Goal: Communication & Community: Answer question/provide support

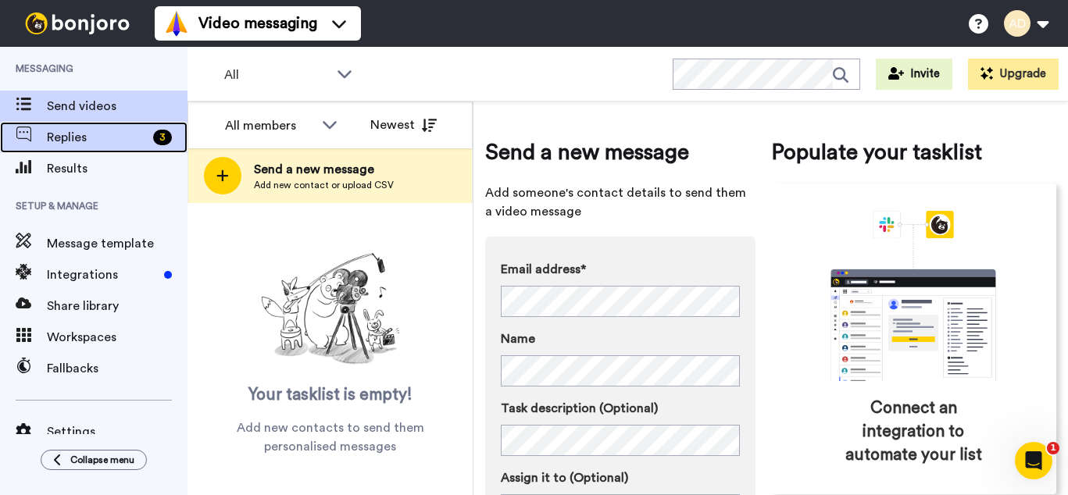
click at [75, 139] on span "Replies" at bounding box center [97, 137] width 100 height 19
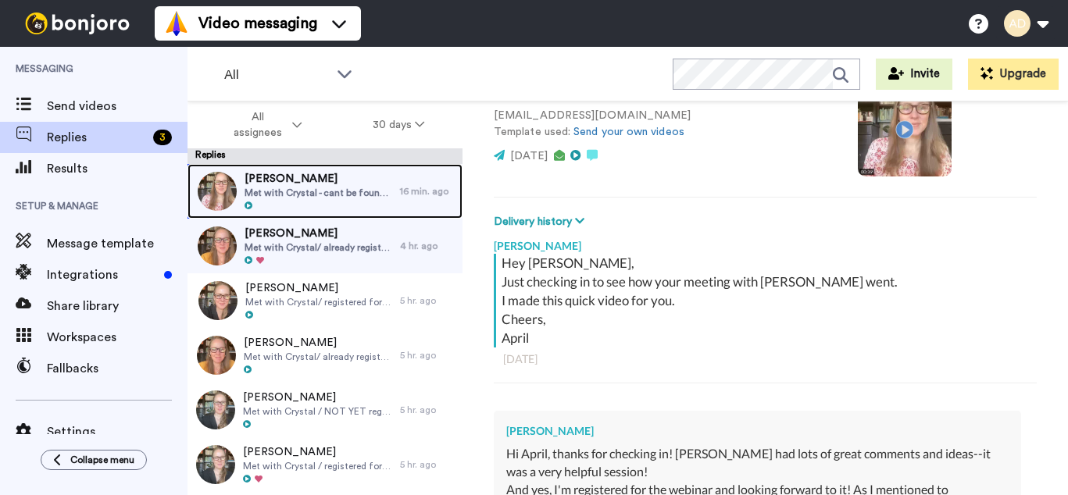
click at [309, 180] on span "[PERSON_NAME]" at bounding box center [318, 179] width 148 height 16
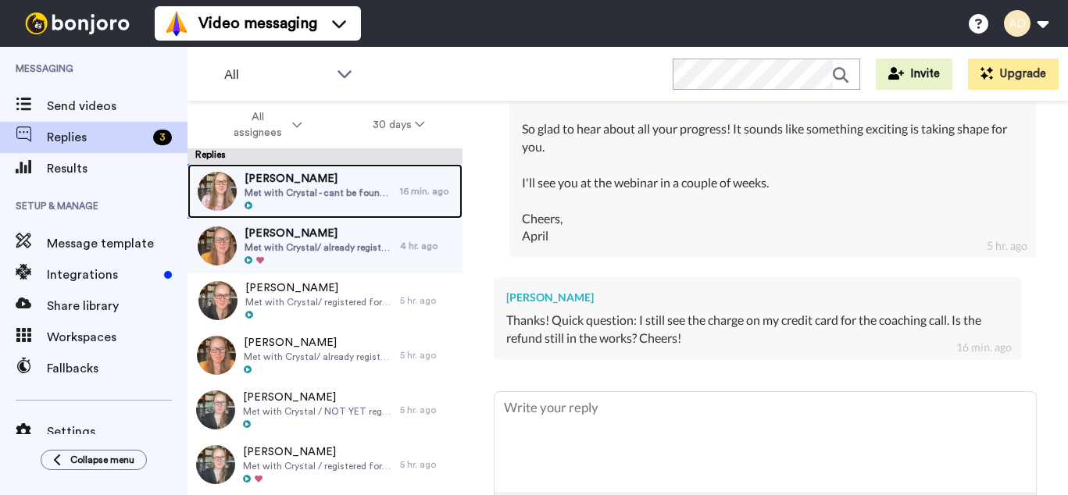
scroll to position [762, 0]
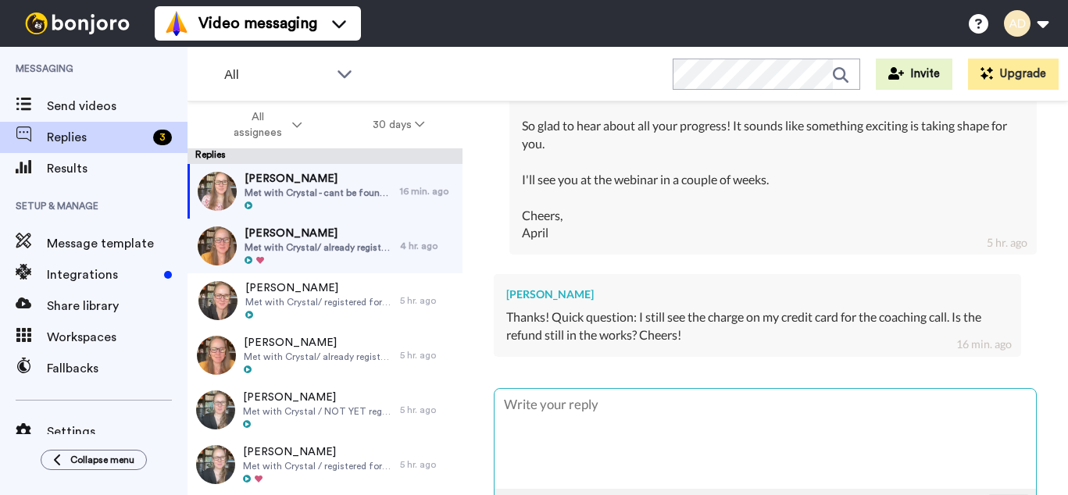
drag, startPoint x: 627, startPoint y: 385, endPoint x: 664, endPoint y: 400, distance: 39.6
click at [627, 389] on textarea at bounding box center [764, 439] width 541 height 100
type textarea "x"
type textarea "H"
type textarea "x"
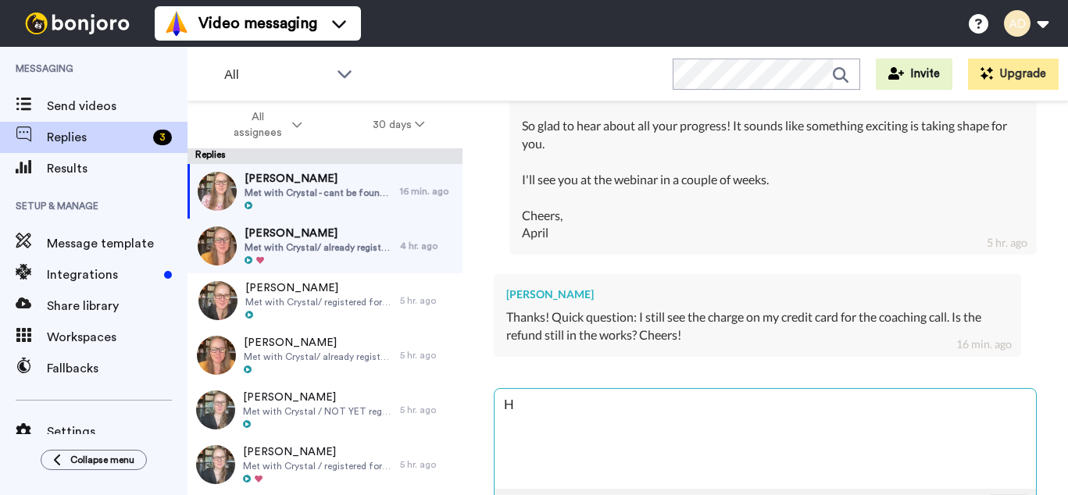
type textarea "Hi"
type textarea "x"
type textarea "Hi"
type textarea "x"
type textarea "Hi G"
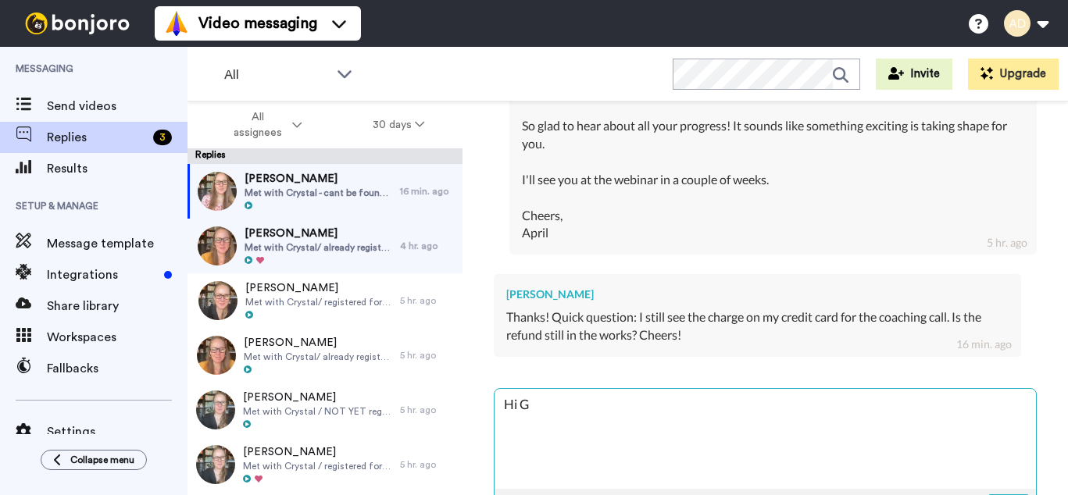
type textarea "x"
type textarea "Hi Ga"
type textarea "x"
type textarea "Hi G"
type textarea "x"
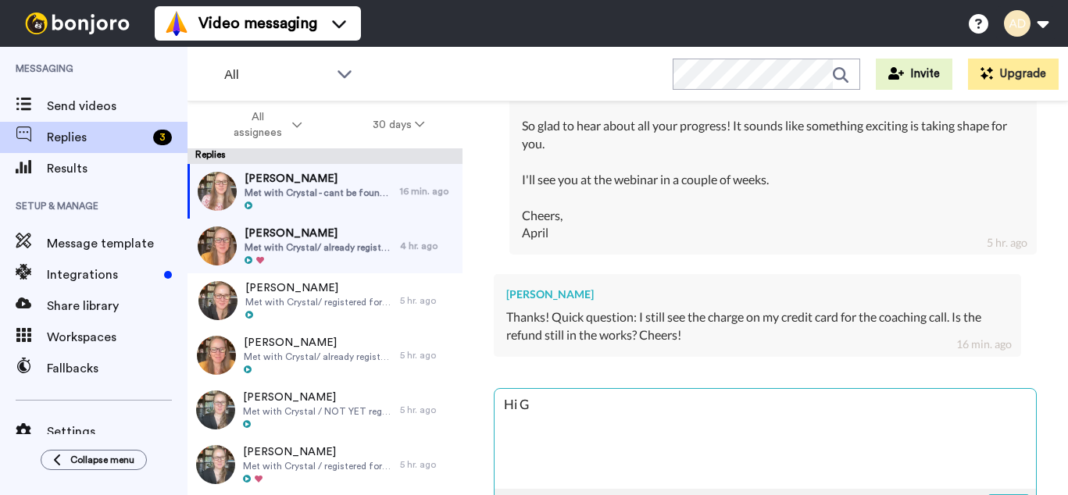
type textarea "Hi Gr"
type textarea "x"
type textarea "Hi Gra"
type textarea "x"
type textarea "Hi Grac"
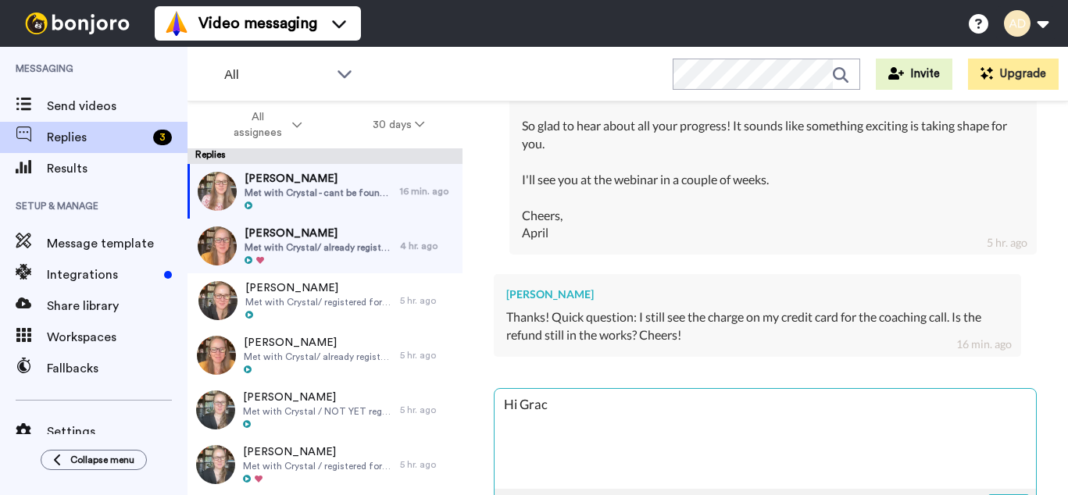
type textarea "x"
type textarea "Hi Grace"
type textarea "x"
type textarea "Hi Grace,"
type textarea "x"
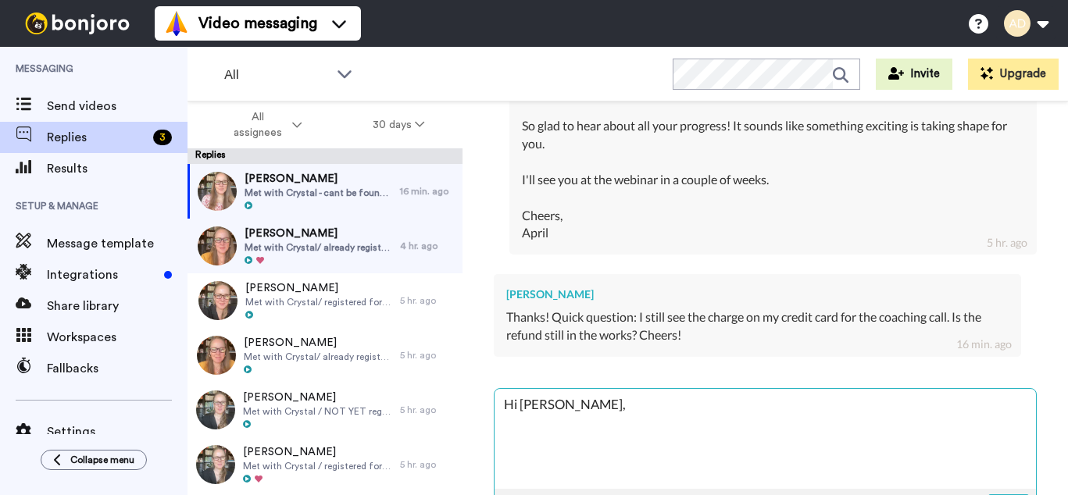
type textarea "Hi Grace,"
type textarea "x"
type textarea "Hi Grace,"
type textarea "x"
type textarea "Hi Grace, Y"
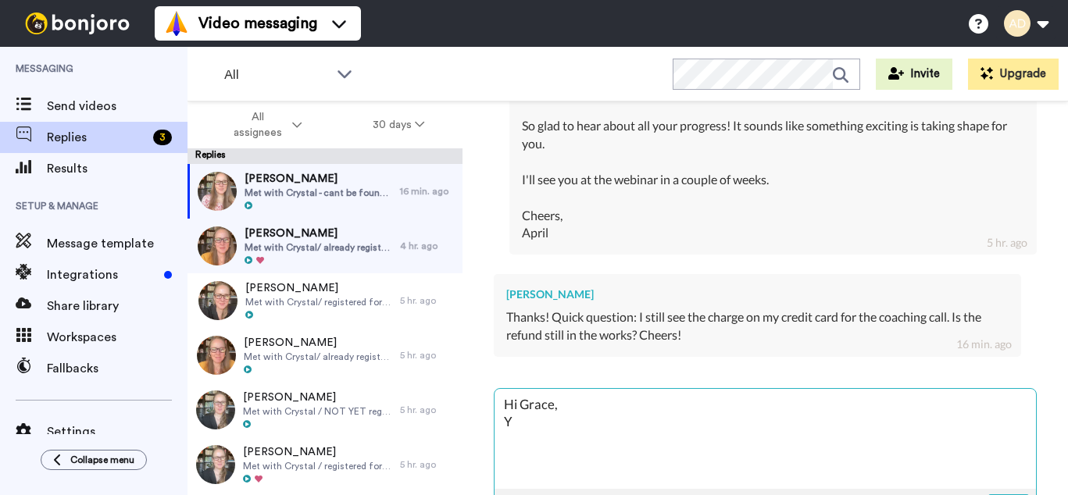
type textarea "x"
type textarea "Hi Grace, Ye"
type textarea "x"
type textarea "Hi Grace, Yes"
type textarea "x"
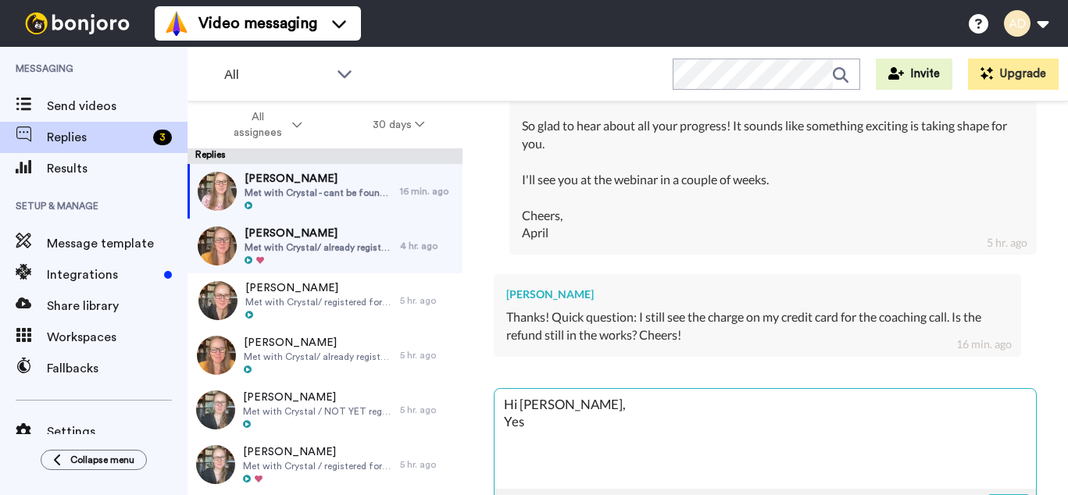
type textarea "Hi Grace, Yes,"
type textarea "x"
type textarea "Hi Grace, Yes,"
type textarea "x"
type textarea "Hi Grace, Yes, t"
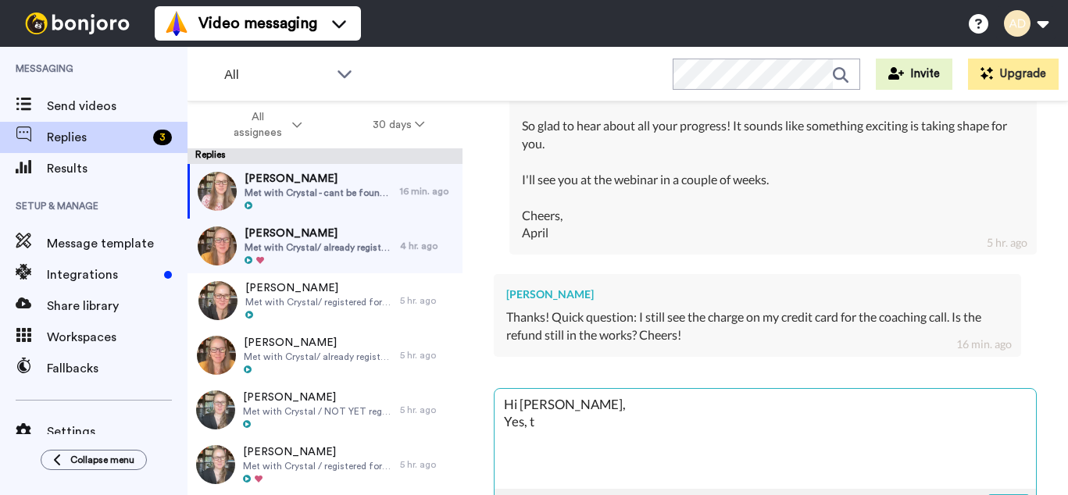
type textarea "x"
type textarea "Hi Grace, Yes, th"
type textarea "x"
type textarea "Hi Grace, Yes, the"
type textarea "x"
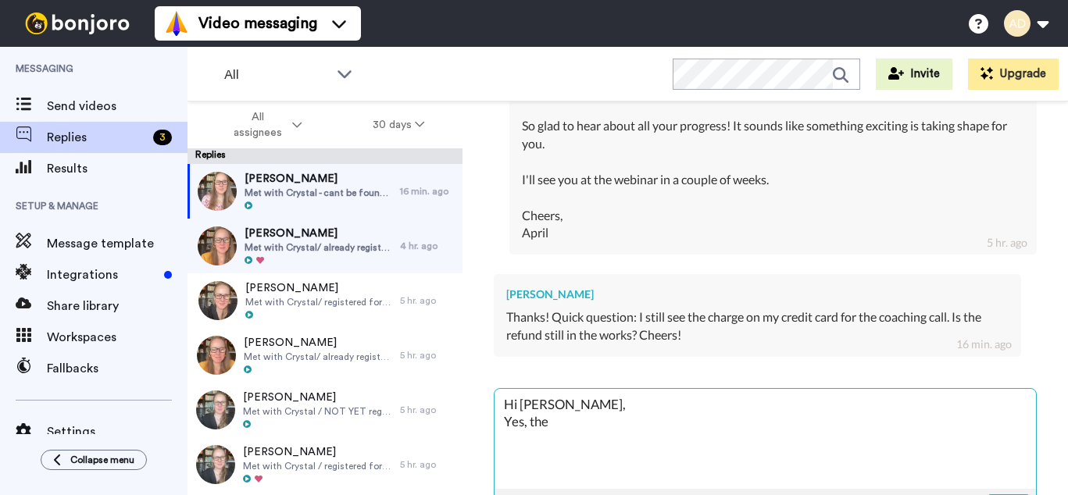
type textarea "Hi Grace, Yes, the"
type textarea "x"
type textarea "Hi Grace, Yes, the r"
type textarea "x"
type textarea "Hi Grace, Yes, the re"
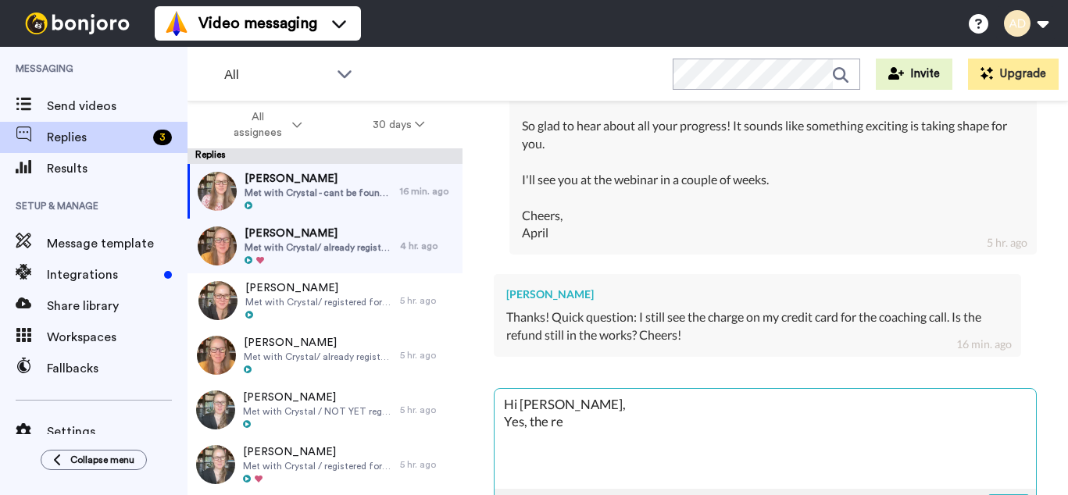
type textarea "x"
type textarea "Hi Grace, Yes, the ref"
type textarea "x"
type textarea "Hi Grace, Yes, the refu"
type textarea "x"
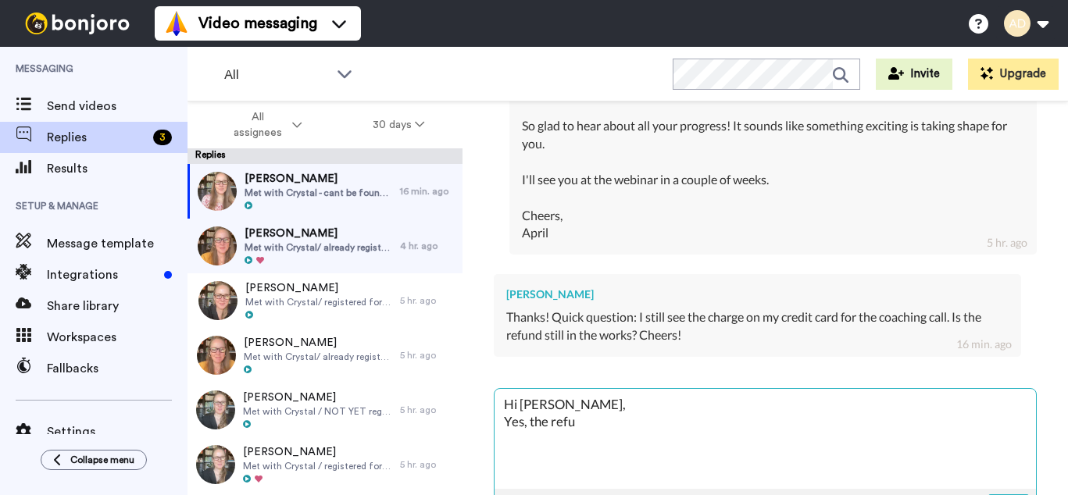
type textarea "Hi Grace, Yes, the refun"
type textarea "x"
type textarea "Hi Grace, Yes, the refund"
type textarea "x"
type textarea "Hi Grace, Yes, the refunds"
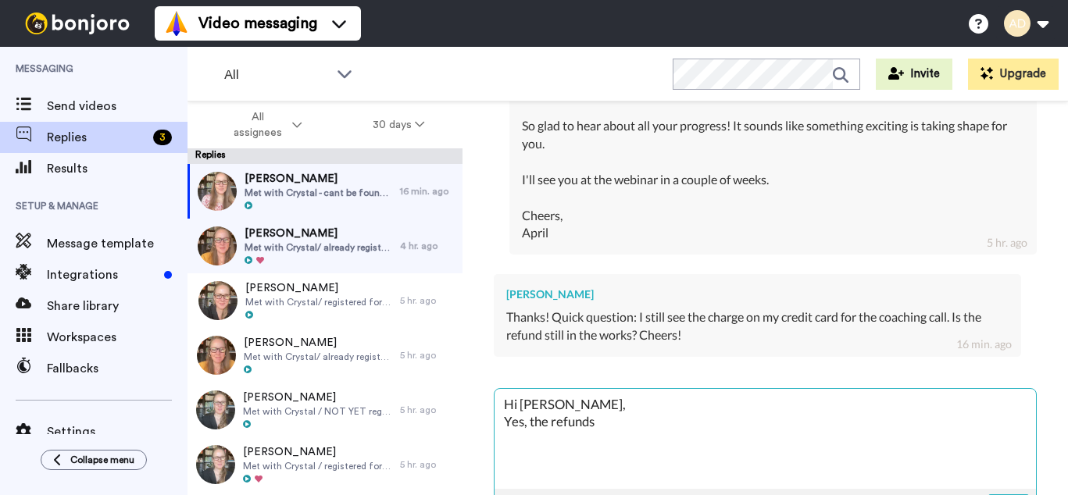
type textarea "x"
type textarea "Hi Grace, Yes, the refunds"
type textarea "x"
type textarea "Hi Grace, Yes, the refunds a"
type textarea "x"
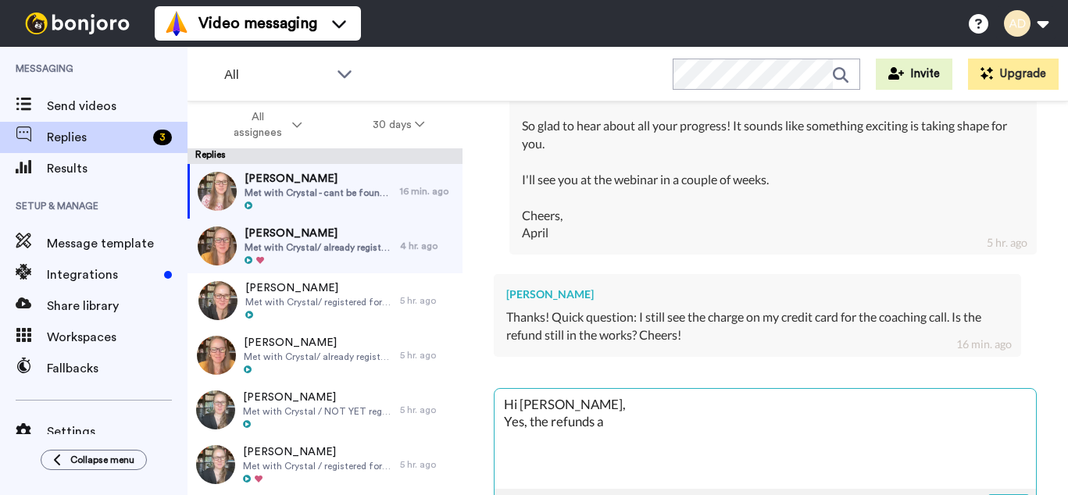
type textarea "Hi Grace, Yes, the refunds ar"
type textarea "x"
type textarea "Hi Grace, Yes, the refunds are"
type textarea "x"
type textarea "Hi Grace, Yes, the refunds are"
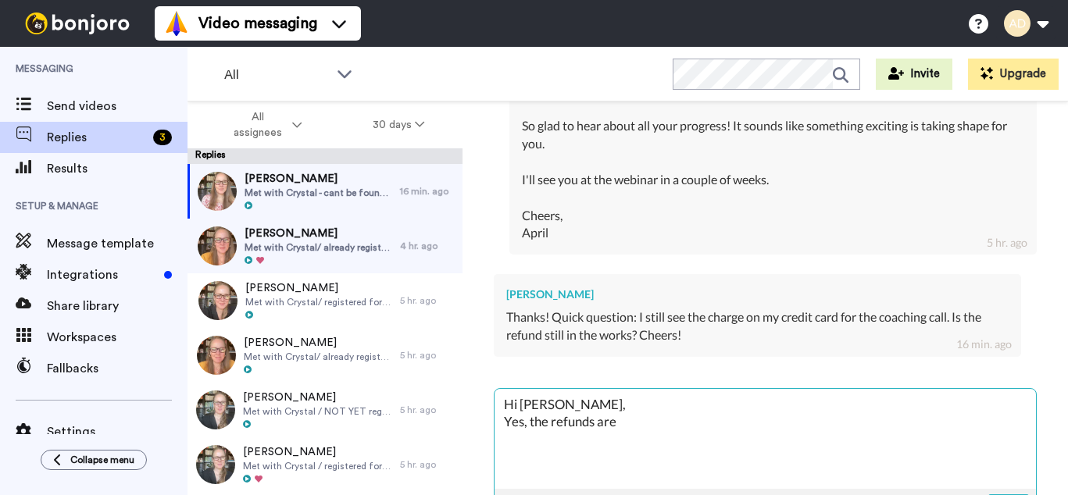
type textarea "x"
type textarea "Hi Grace, Yes, the refunds are in"
type textarea "x"
type textarea "Hi Grace, Yes, the refunds are in"
type textarea "x"
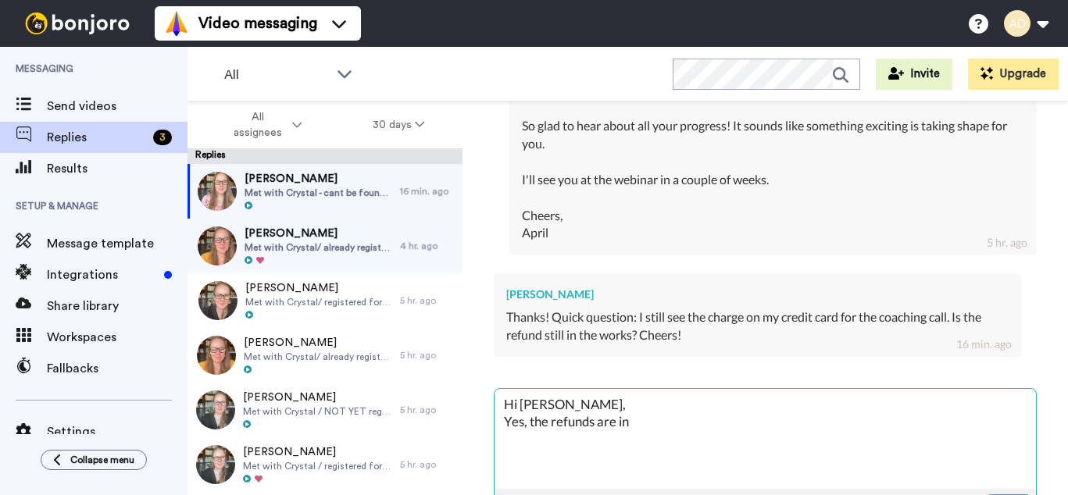
type textarea "Hi Grace, Yes, the refunds are in t"
type textarea "x"
type textarea "Hi Grace, Yes, the refunds are in th"
type textarea "x"
type textarea "Hi Grace, Yes, the refunds are in the"
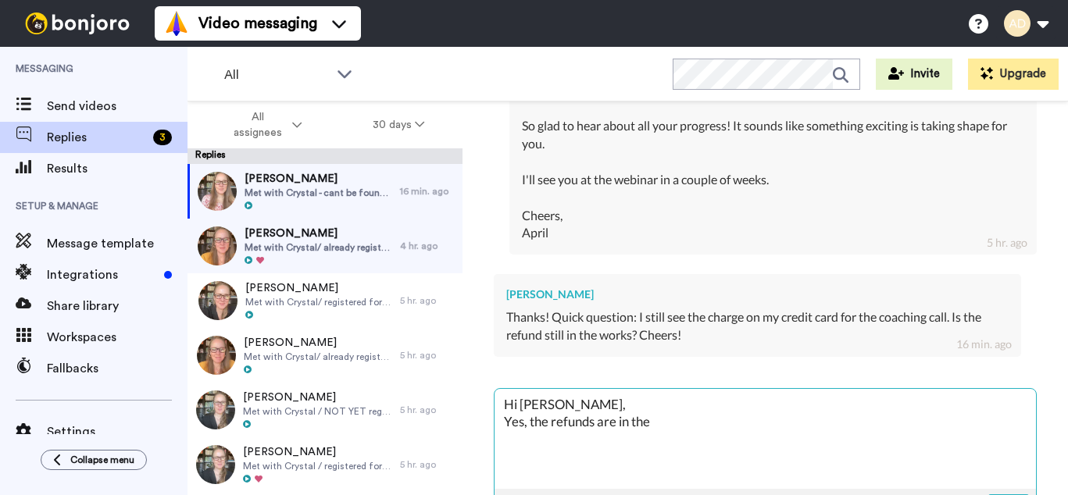
type textarea "x"
type textarea "Hi Grace, Yes, the refunds are in the"
type textarea "x"
type textarea "Hi Grace, Yes, the refunds are in the w"
type textarea "x"
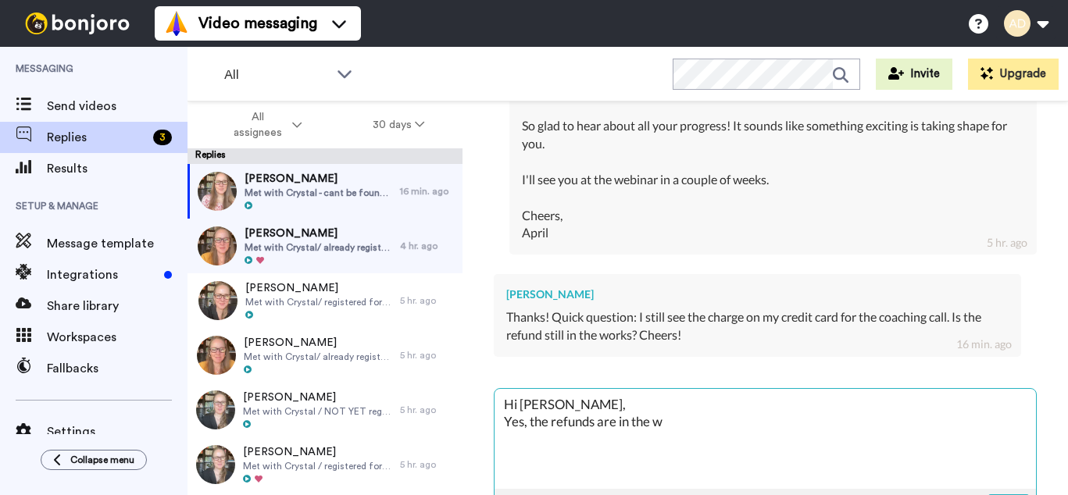
type textarea "Hi Grace, Yes, the refunds are in the wo"
type textarea "x"
type textarea "Hi Grace, Yes, the refunds are in the wor"
type textarea "x"
type textarea "Hi Grace, Yes, the refunds are in the work"
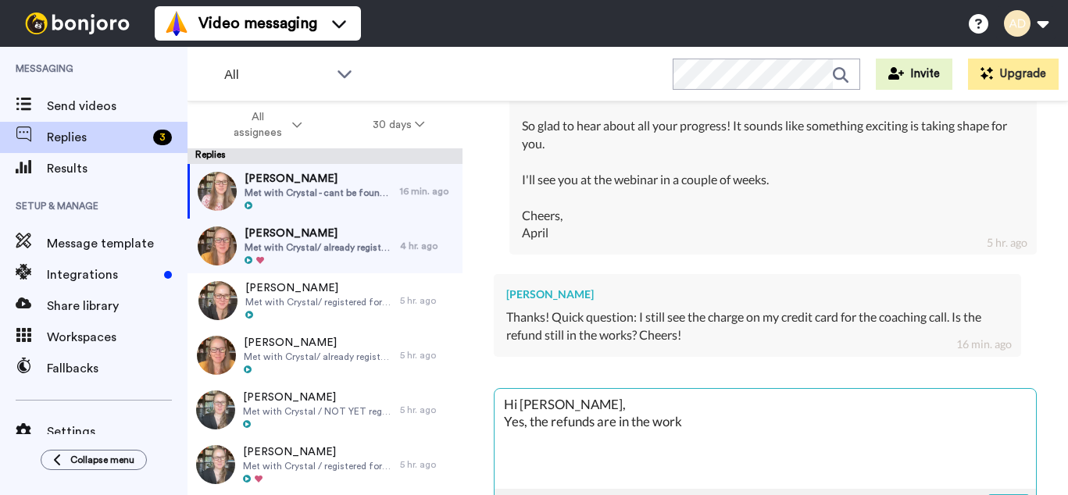
type textarea "x"
type textarea "Hi Grace, Yes, the refunds are in the works."
type textarea "x"
type textarea "Hi Grace, Yes, the refunds are in the works."
type textarea "x"
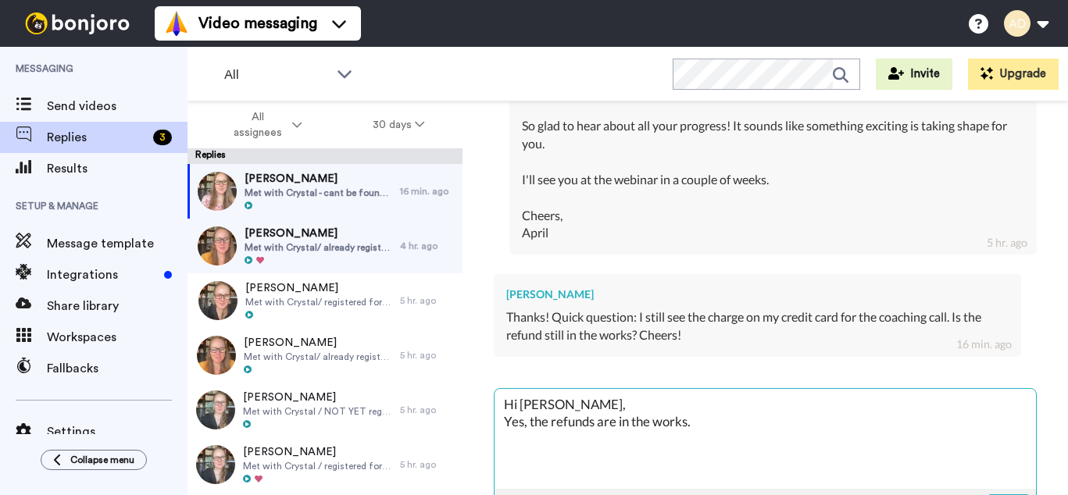
type textarea "Hi Grace, Yes, the refunds are in the works. I"
type textarea "x"
type textarea "Hi Grace, Yes, the refunds are in the works. It"
type textarea "x"
type textarea "Hi Grace, Yes, the refunds are in the works. It"
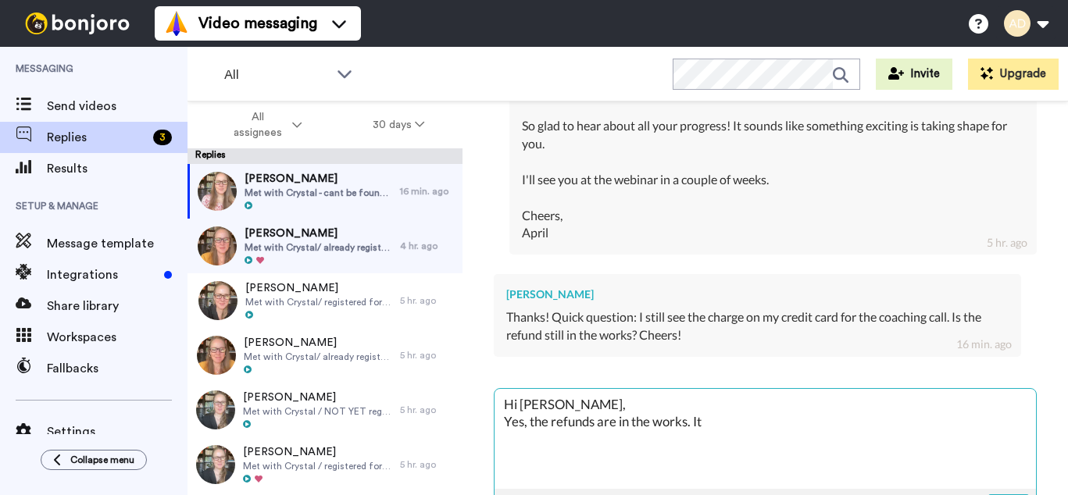
type textarea "x"
type textarea "Hi Grace, Yes, the refunds are in the works. It t"
type textarea "x"
type textarea "Hi Grace, Yes, the refunds are in the works. It tu"
type textarea "x"
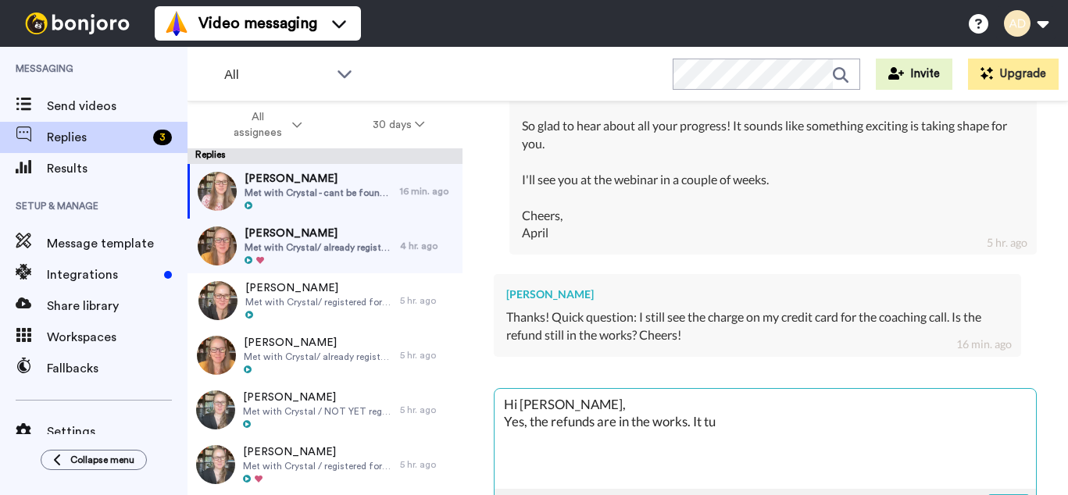
type textarea "Hi Grace, Yes, the refunds are in the works. It tur"
type textarea "x"
type textarea "Hi Grace, Yes, the refunds are in the works. It turn"
type textarea "x"
type textarea "Hi Grace, Yes, the refunds are in the works. It turns"
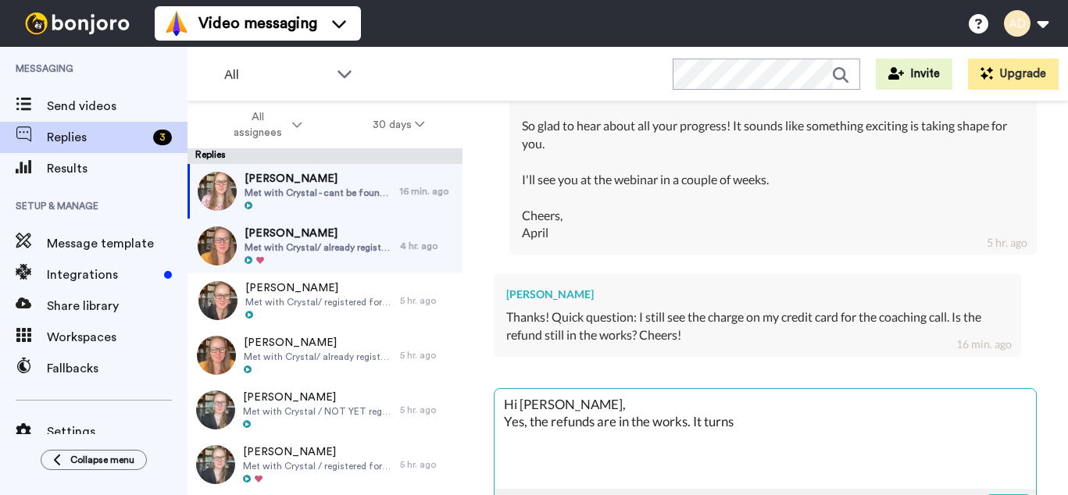
type textarea "x"
type textarea "Hi Grace, Yes, the refunds are in the works. It turns"
type textarea "x"
type textarea "Hi Grace, Yes, the refunds are in the works. It turns o"
type textarea "x"
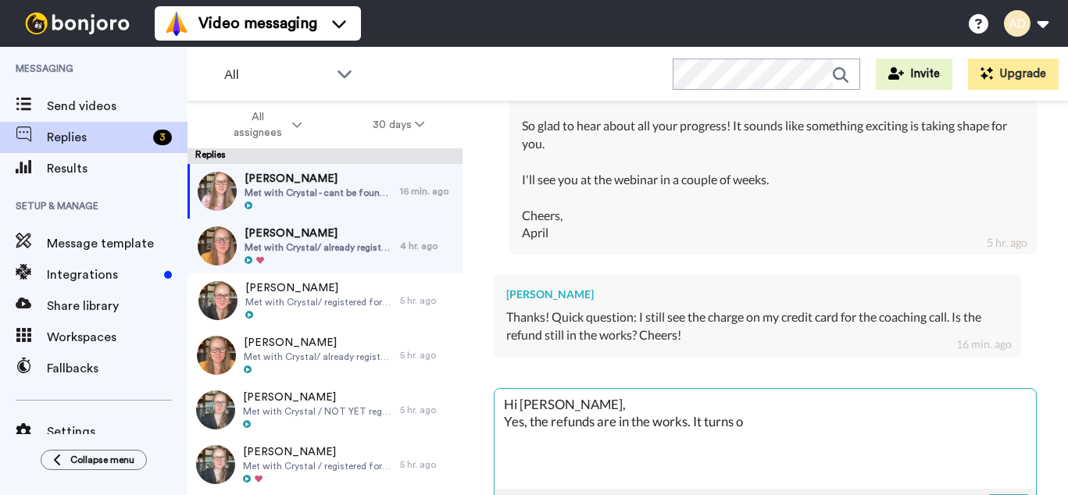
type textarea "Hi Grace, Yes, the refunds are in the works. It turns ou"
type textarea "x"
type textarea "Hi Grace, Yes, the refunds are in the works. It turns out"
type textarea "x"
type textarea "Hi Grace, Yes, the refunds are in the works. It turns out"
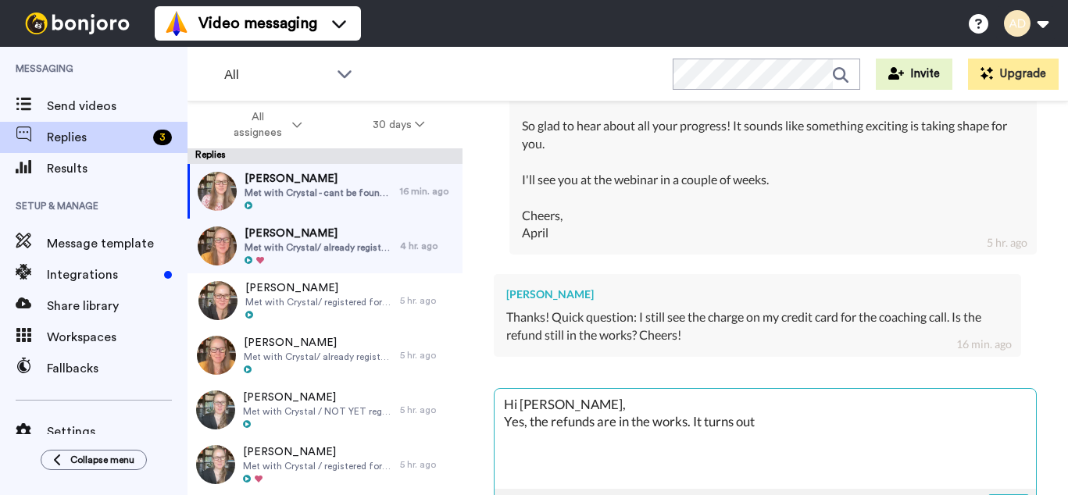
type textarea "x"
type textarea "Hi Grace, Yes, the refunds are in the works. It turns out t"
type textarea "x"
type textarea "Hi Grace, Yes, the refunds are in the works. It turns out th"
type textarea "x"
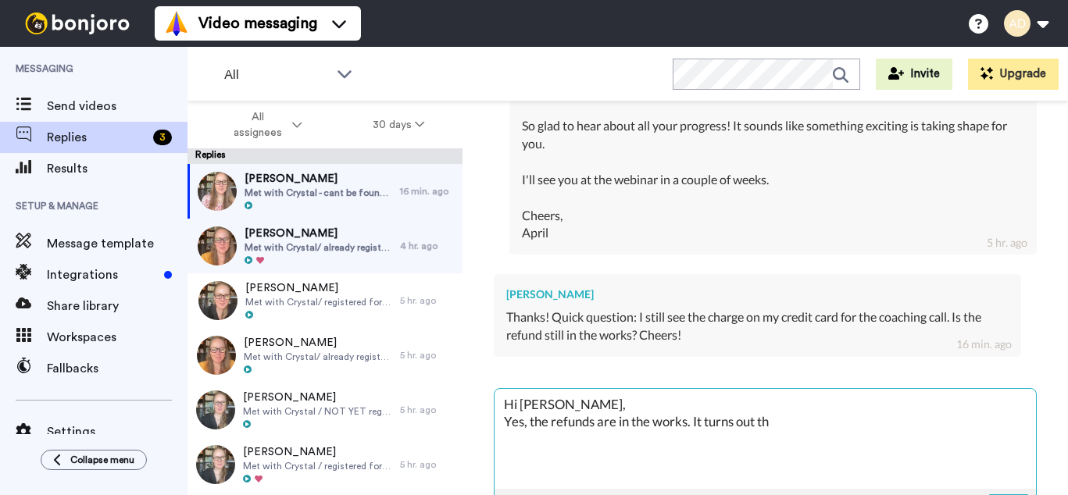
type textarea "Hi Grace, Yes, the refunds are in the works. It turns out the"
type textarea "x"
type textarea "Hi Grace, Yes, the refunds are in the works. It turns out the"
type textarea "x"
type textarea "Hi Grace, Yes, the refunds are in the works. It turns out the ba"
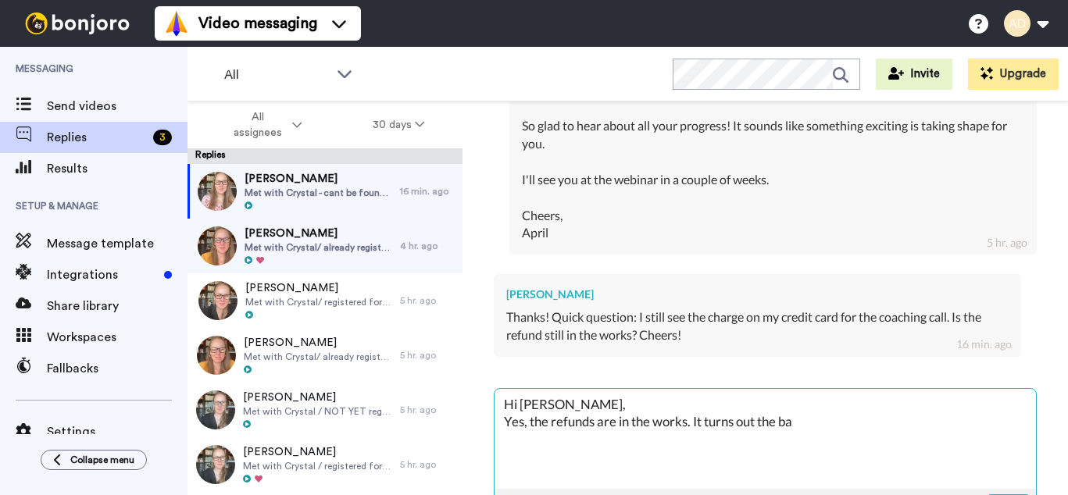
type textarea "x"
type textarea "Hi Grace, Yes, the refunds are in the works. It turns out the ban"
type textarea "x"
type textarea "Hi Grace, Yes, the refunds are in the works. It turns out the bank"
type textarea "x"
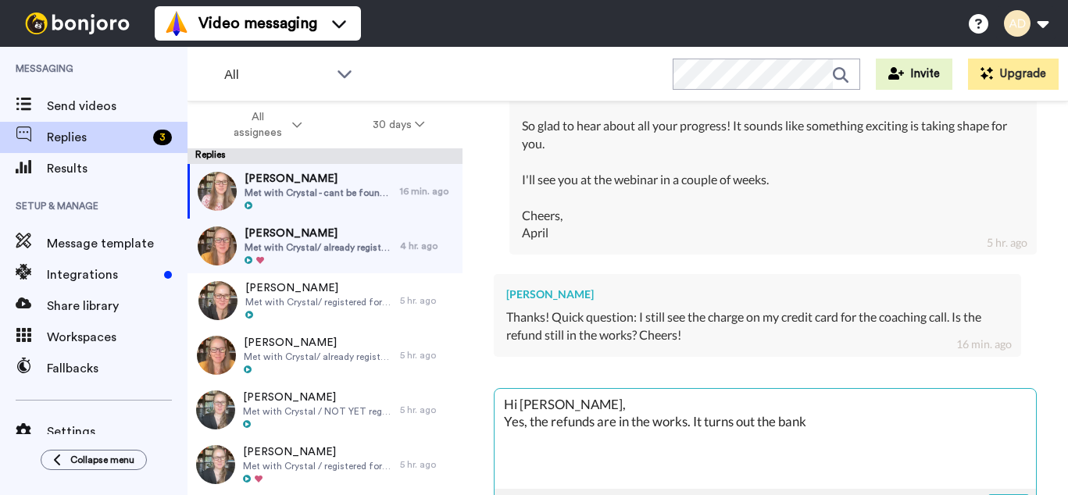
type textarea "Hi Grace, Yes, the refunds are in the works. It turns out the bank"
type textarea "x"
type textarea "Hi Grace, Yes, the refunds are in the works. It turns out the bank h"
type textarea "x"
type textarea "Hi Grace, Yes, the refunds are in the works. It turns out the bank ha"
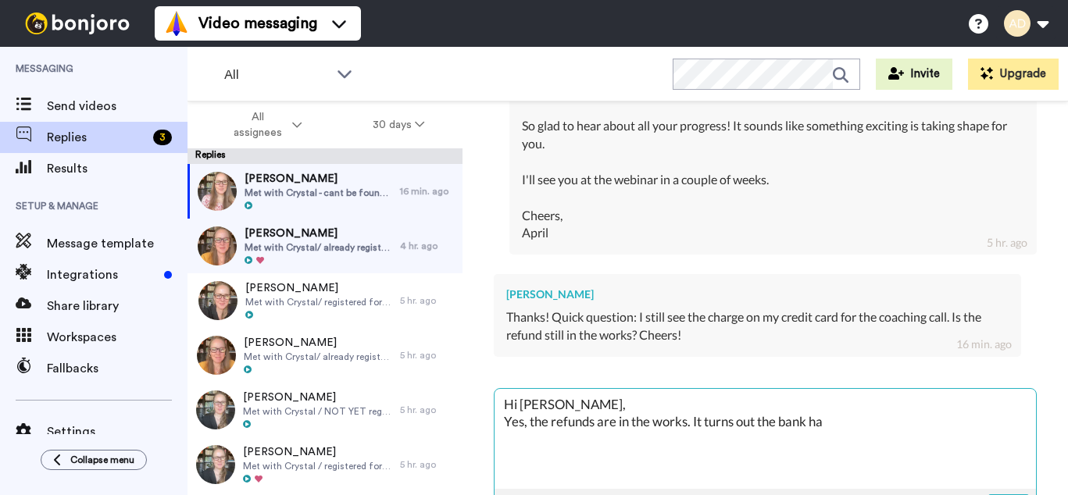
type textarea "x"
type textarea "Hi Grace, Yes, the refunds are in the works. It turns out the bank has"
type textarea "x"
type textarea "Hi Grace, Yes, the refunds are in the works. It turns out the bank has"
type textarea "x"
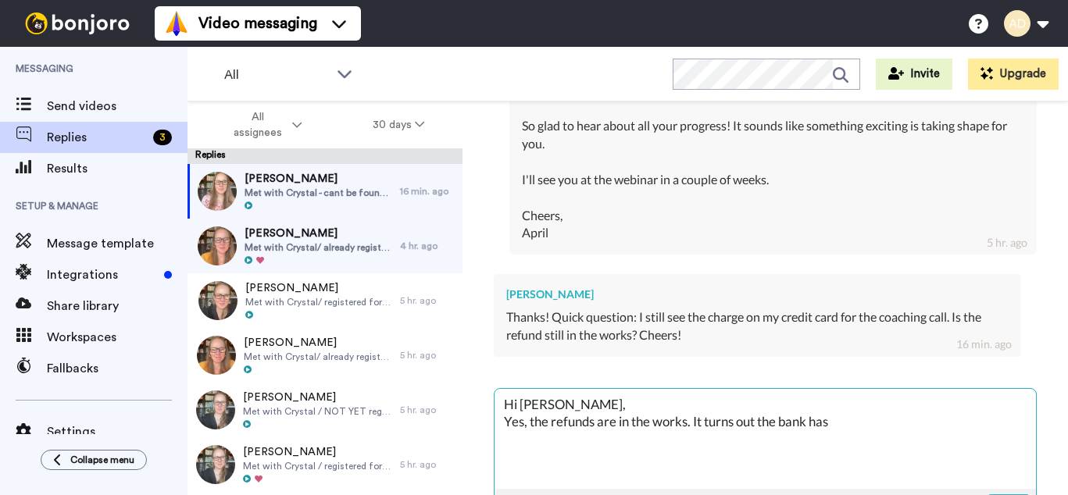
type textarea "Hi Grace, Yes, the refunds are in the works. It turns out the bank has a"
type textarea "x"
type textarea "Hi Grace, Yes, the refunds are in the works. It turns out the bank has a"
type textarea "x"
type textarea "Hi Grace, Yes, the refunds are in the works. It turns out the bank has a 5"
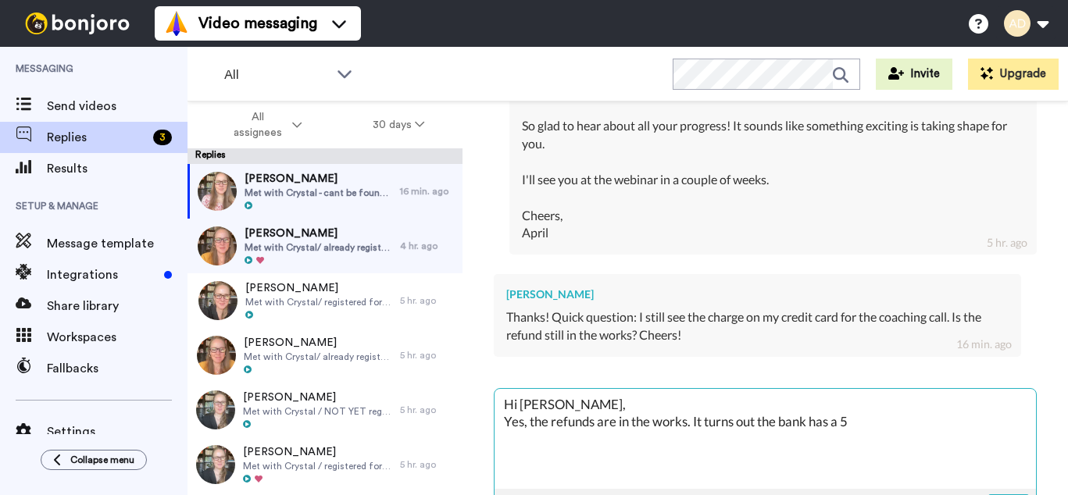
type textarea "x"
type textarea "Hi Grace, Yes, the refunds are in the works. It turns out the bank has a 5-"
type textarea "x"
type textarea "Hi Grace, Yes, the refunds are in the works. It turns out the bank has a 5-1"
type textarea "x"
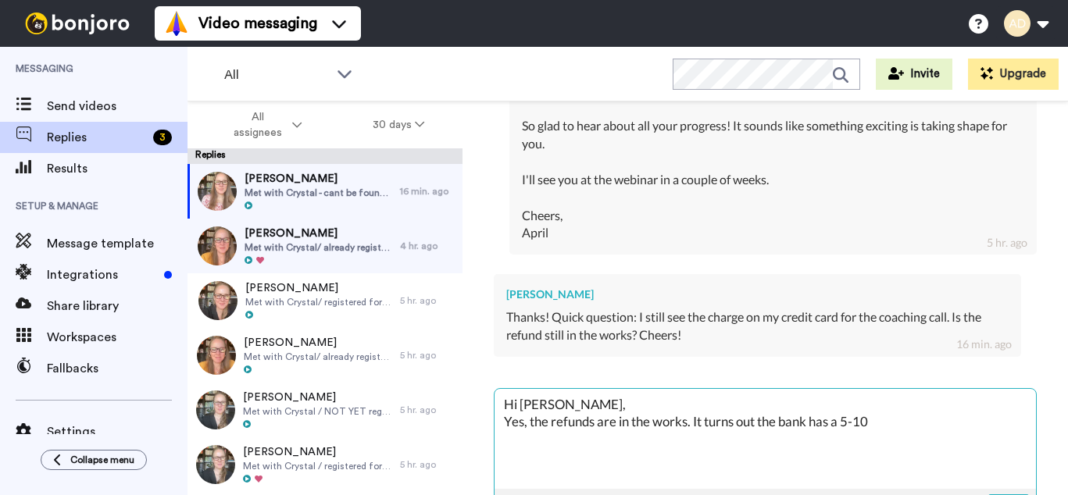
type textarea "Hi Grace, Yes, the refunds are in the works. It turns out the bank has a 5-10"
type textarea "x"
type textarea "Hi Grace, Yes, the refunds are in the works. It turns out the bank has a 5-10 d"
type textarea "x"
type textarea "Hi Grace, Yes, the refunds are in the works. It turns out the bank has a 5-10 d…"
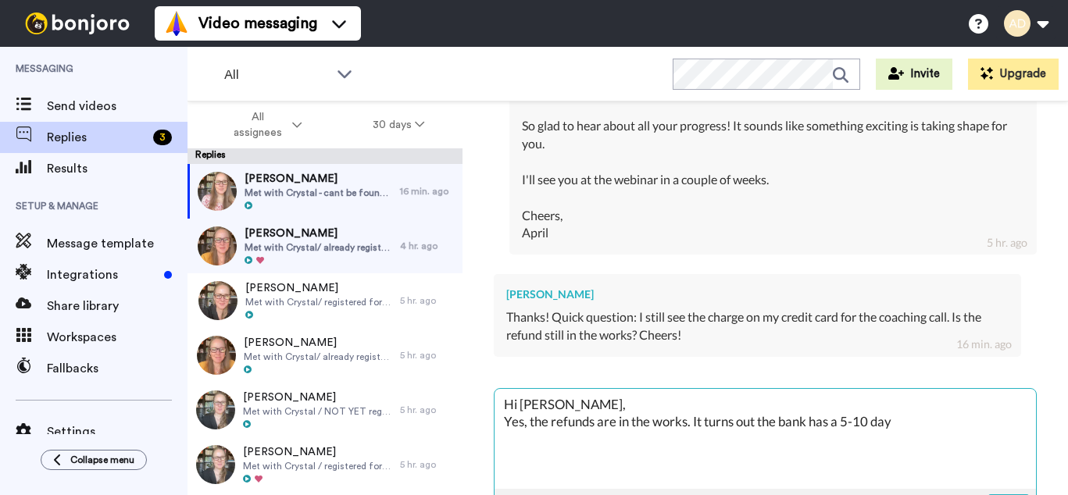
type textarea "x"
type textarea "Hi Grace, Yes, the refunds are in the works. It turns out the bank has a 5-10 d…"
type textarea "x"
type textarea "Hi Grace, Yes, the refunds are in the works. It turns out the bank has a 5-10 d…"
type textarea "x"
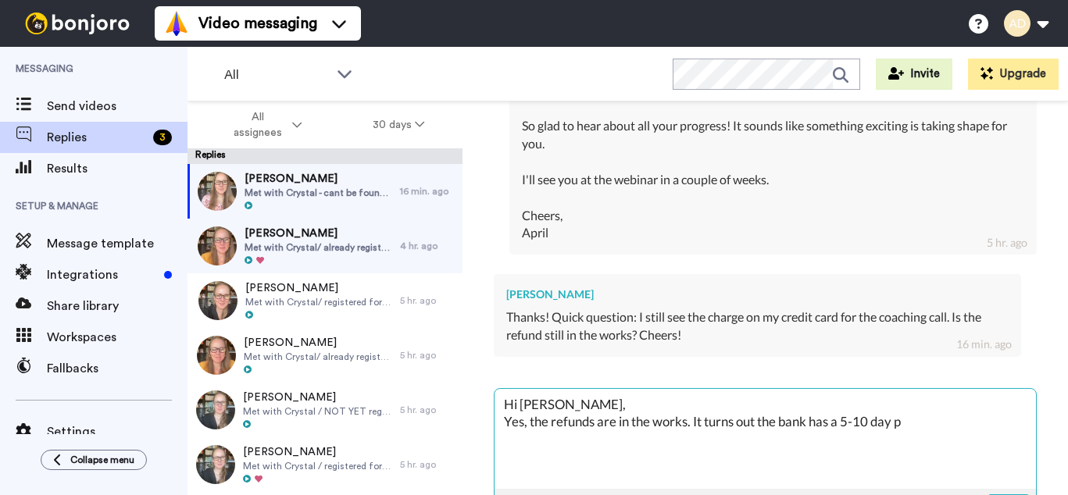
type textarea "Hi Grace, Yes, the refunds are in the works. It turns out the bank has a 5-10 d…"
type textarea "x"
type textarea "Hi Grace, Yes, the refunds are in the works. It turns out the bank has a 5-10 d…"
type textarea "x"
type textarea "Hi Grace, Yes, the refunds are in the works. It turns out the bank has a 5-10 d…"
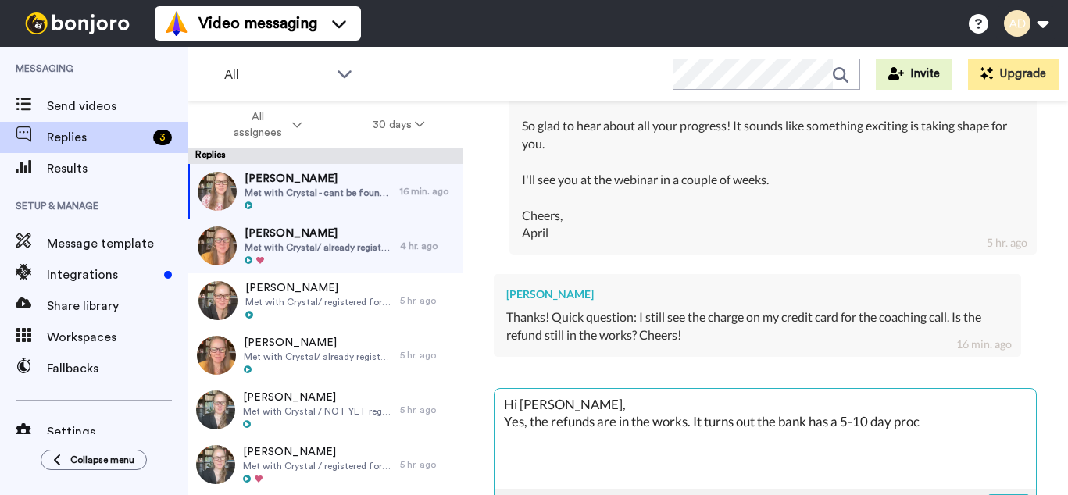
type textarea "x"
type textarea "Hi Grace, Yes, the refunds are in the works. It turns out the bank has a 5-10 d…"
type textarea "x"
type textarea "Hi Grace, Yes, the refunds are in the works. It turns out the bank has a 5-10 d…"
type textarea "x"
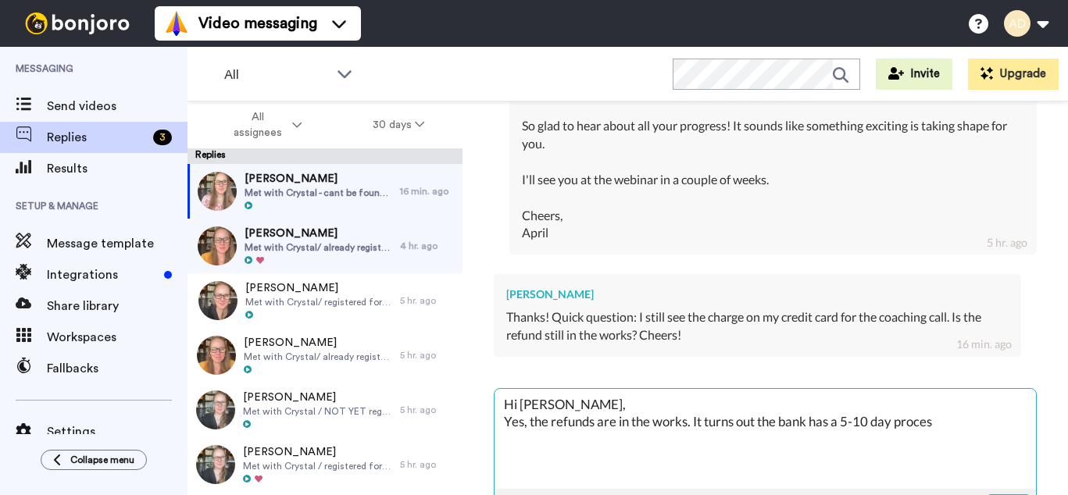
type textarea "Hi Grace, Yes, the refunds are in the works. It turns out the bank has a 5-10 d…"
type textarea "x"
type textarea "Hi Grace, Yes, the refunds are in the works. It turns out the bank has a 5-10 d…"
type textarea "x"
type textarea "Hi Grace, Yes, the refunds are in the works. It turns out the bank has a 5-10 d…"
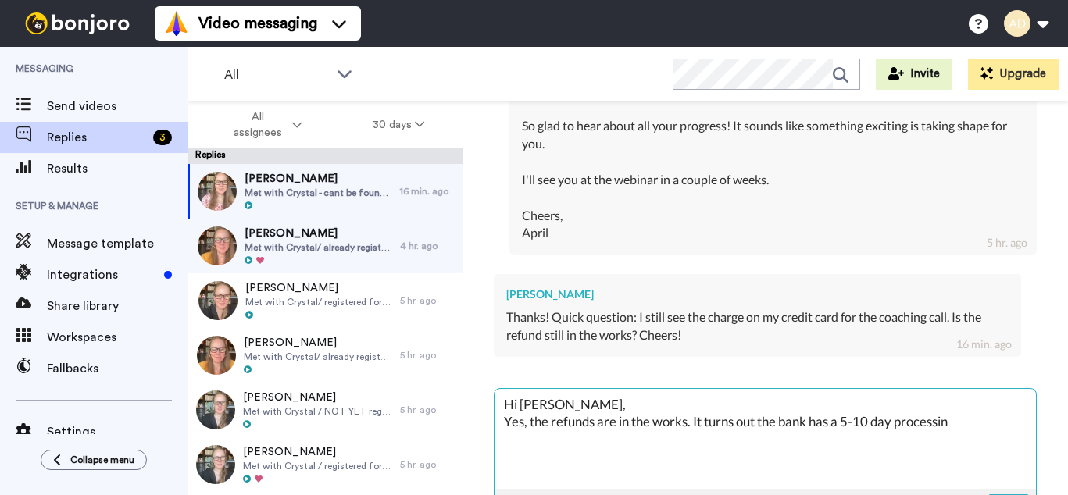
type textarea "x"
type textarea "Hi Grace, Yes, the refunds are in the works. It turns out the bank has a 5-10 d…"
type textarea "x"
type textarea "Hi Grace, Yes, the refunds are in the works. It turns out the bank has a 5-10 d…"
type textarea "x"
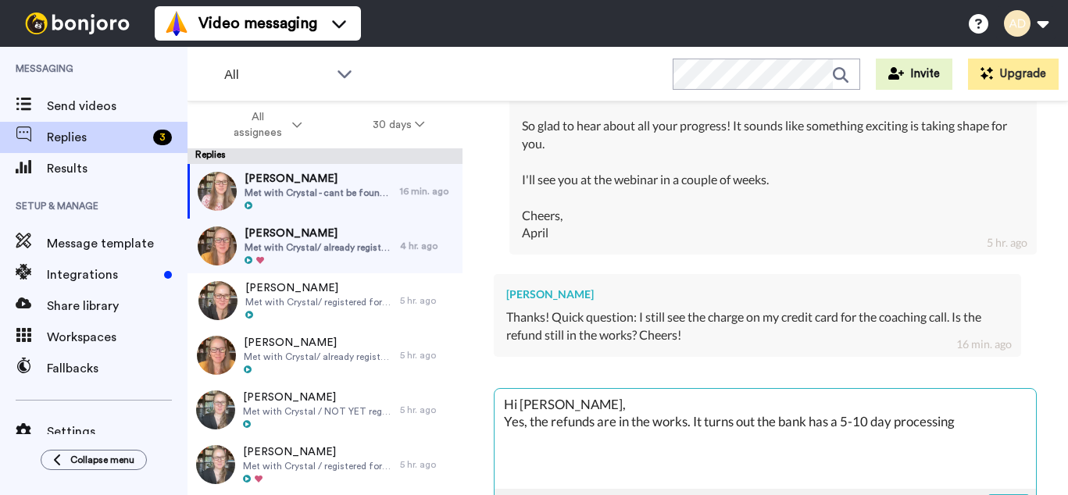
type textarea "Hi Grace, Yes, the refunds are in the works. It turns out the bank has a 5-10 d…"
type textarea "x"
type textarea "Hi Grace, Yes, the refunds are in the works. It turns out the bank has a 5-10 d…"
type textarea "x"
type textarea "Hi Grace, Yes, the refunds are in the works. It turns out the bank has a 5-10 d…"
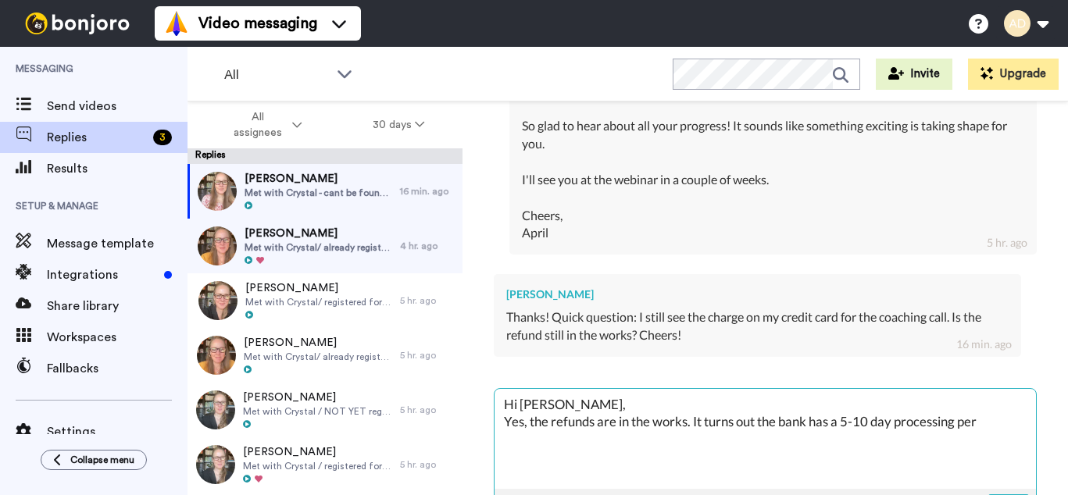
type textarea "x"
type textarea "Hi Grace, Yes, the refunds are in the works. It turns out the bank has a 5-10 d…"
type textarea "x"
type textarea "Hi Grace, Yes, the refunds are in the works. It turns out the bank has a 5-10 d…"
type textarea "x"
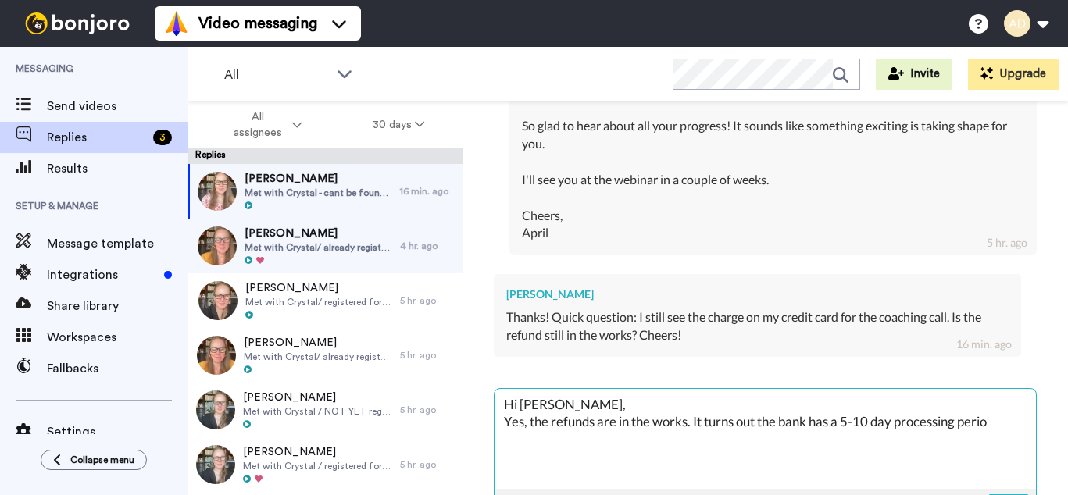
type textarea "Hi Grace, Yes, the refunds are in the works. It turns out the bank has a 5-10 d…"
type textarea "x"
type textarea "Hi Grace, Yes, the refunds are in the works. It turns out the bank has a 5-10 d…"
type textarea "x"
type textarea "Hi Grace, Yes, the refunds are in the works. It turns out the bank has a 5-10 d…"
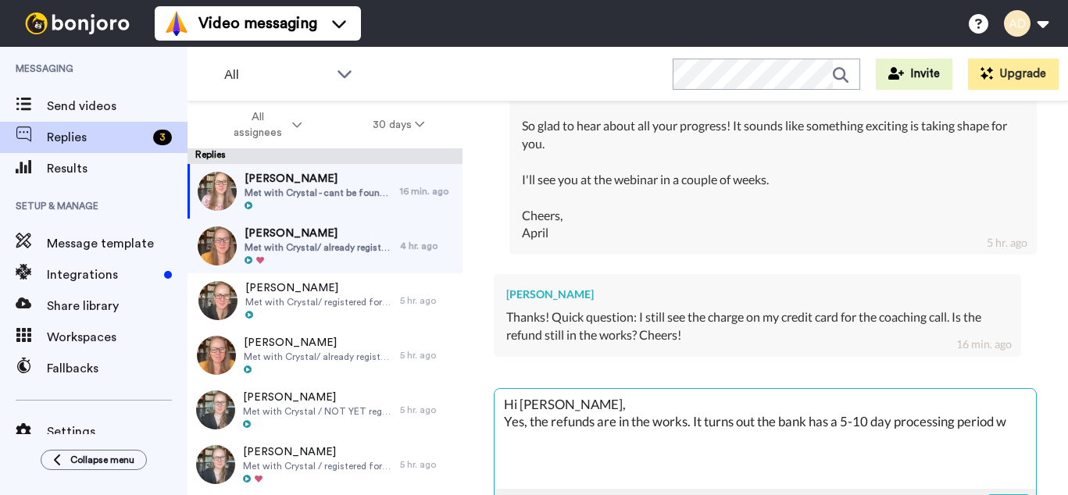
type textarea "x"
type textarea "Hi Grace, Yes, the refunds are in the works. It turns out the bank has a 5-10 d…"
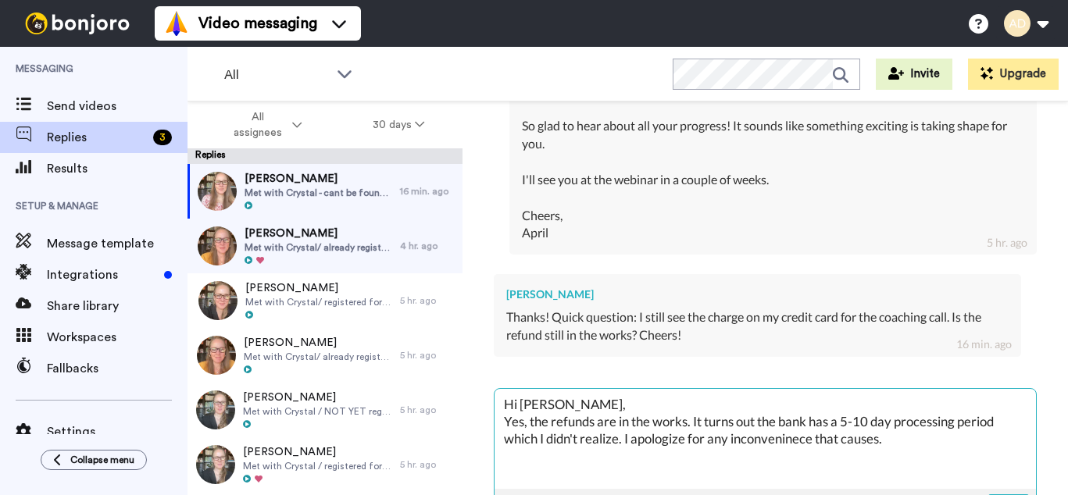
click at [762, 420] on textarea "Hi Grace, Yes, the refunds are in the works. It turns out the bank has a 5-10 d…" at bounding box center [764, 439] width 541 height 100
click at [908, 422] on textarea "Hi Grace, Yes, the refunds are in the works. It turns out the bank has a 5-10 d…" at bounding box center [764, 437] width 541 height 100
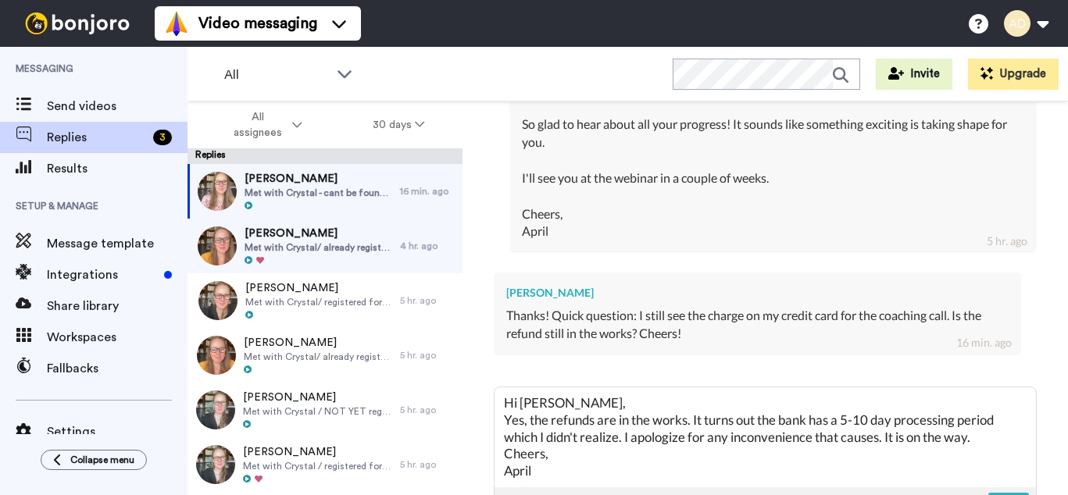
scroll to position [803, 0]
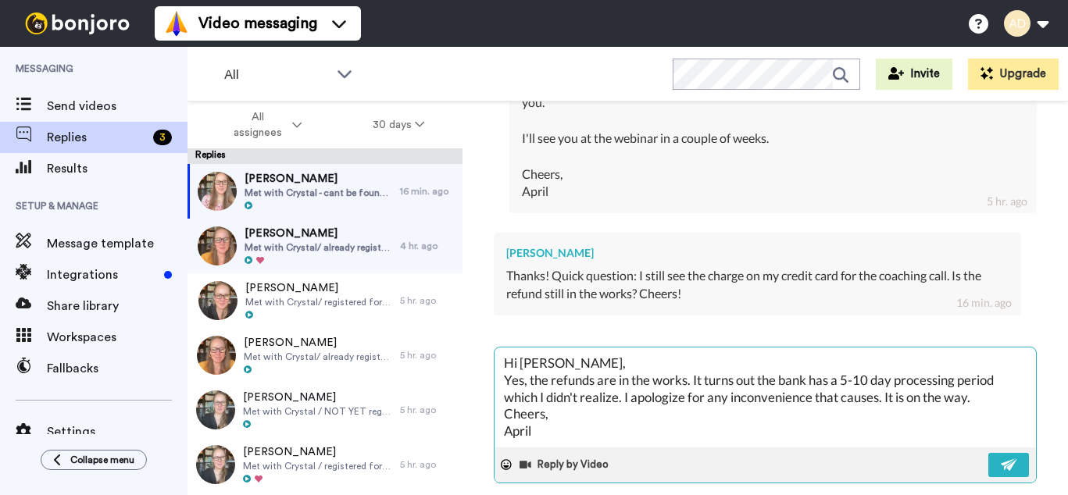
drag, startPoint x: 764, startPoint y: 360, endPoint x: 694, endPoint y: 367, distance: 69.9
click at [694, 362] on textarea "Hi Grace, Yes, the refunds are in the works. It turns out the bank has a 5-10 d…" at bounding box center [764, 398] width 541 height 100
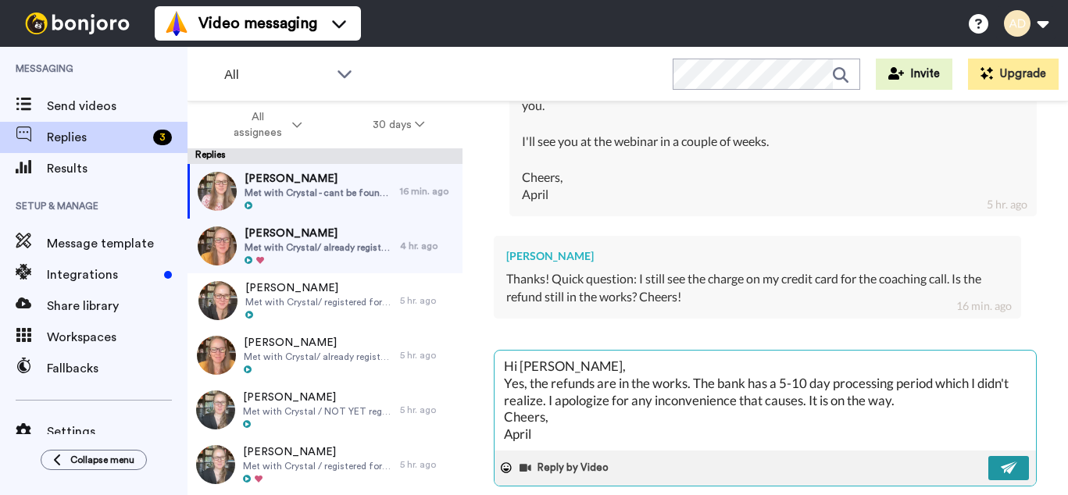
click at [1003, 462] on img at bounding box center [1009, 468] width 17 height 12
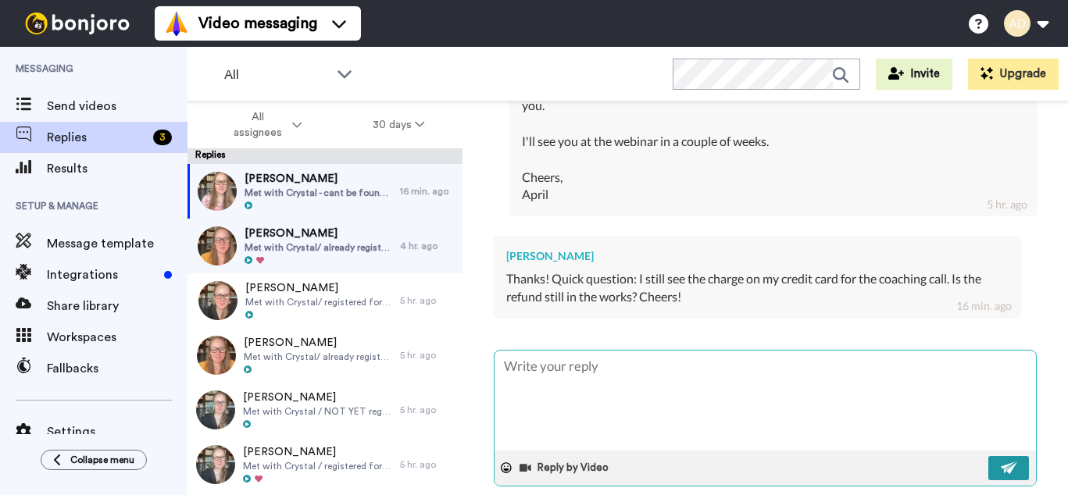
scroll to position [796, 0]
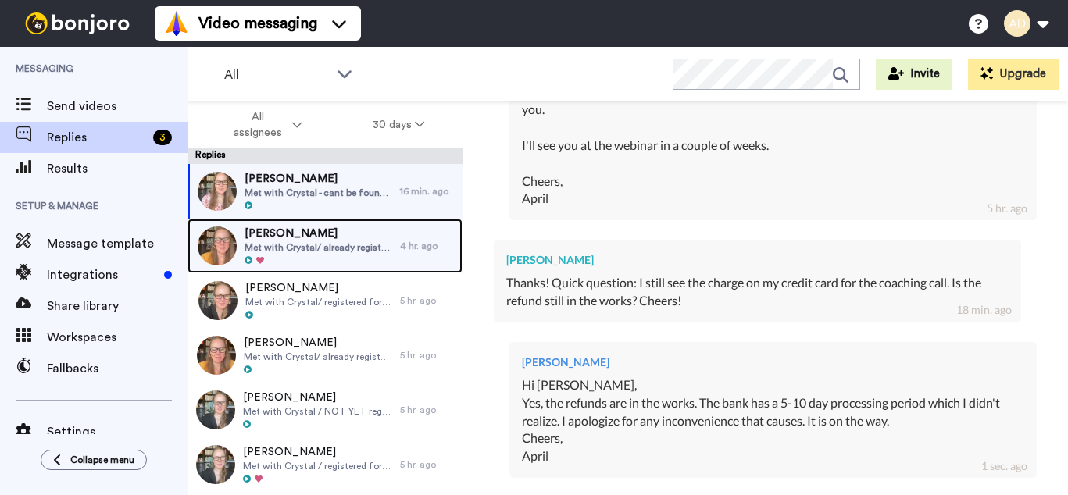
click at [297, 240] on span "Tammy Lowe" at bounding box center [318, 234] width 148 height 16
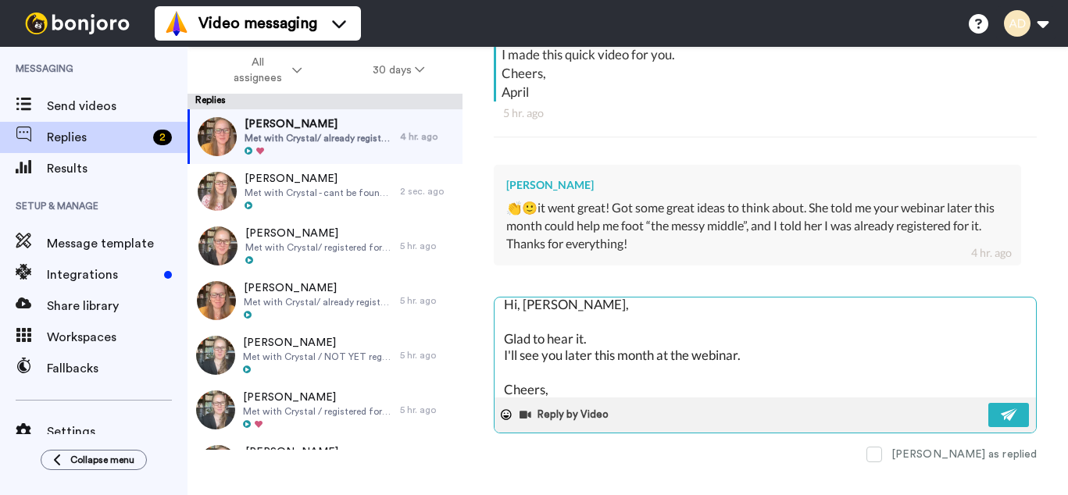
scroll to position [25, 0]
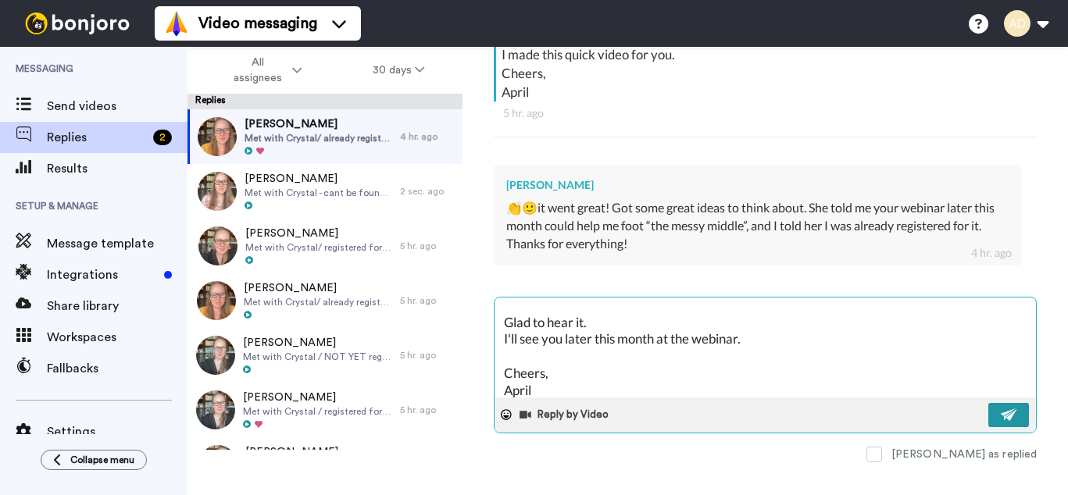
click at [1005, 412] on img at bounding box center [1009, 415] width 17 height 12
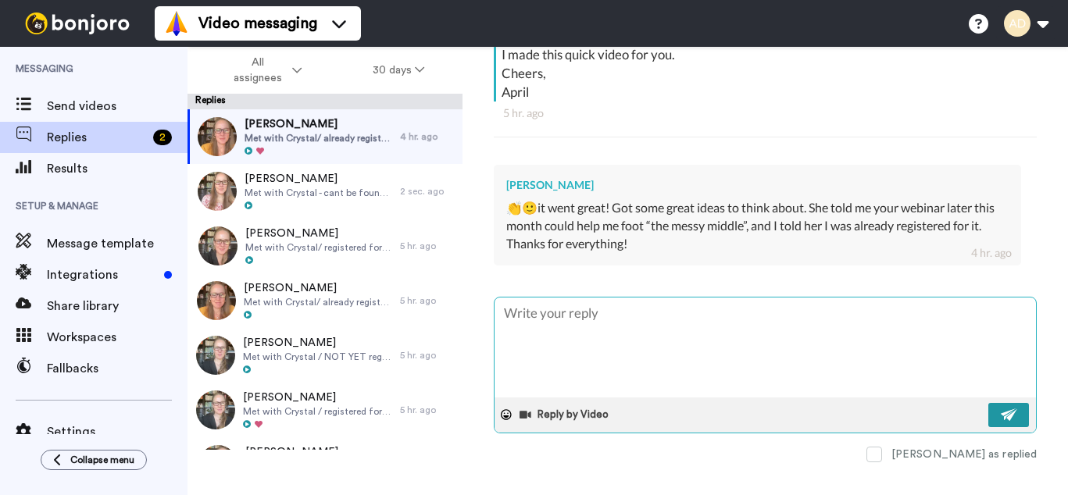
scroll to position [0, 0]
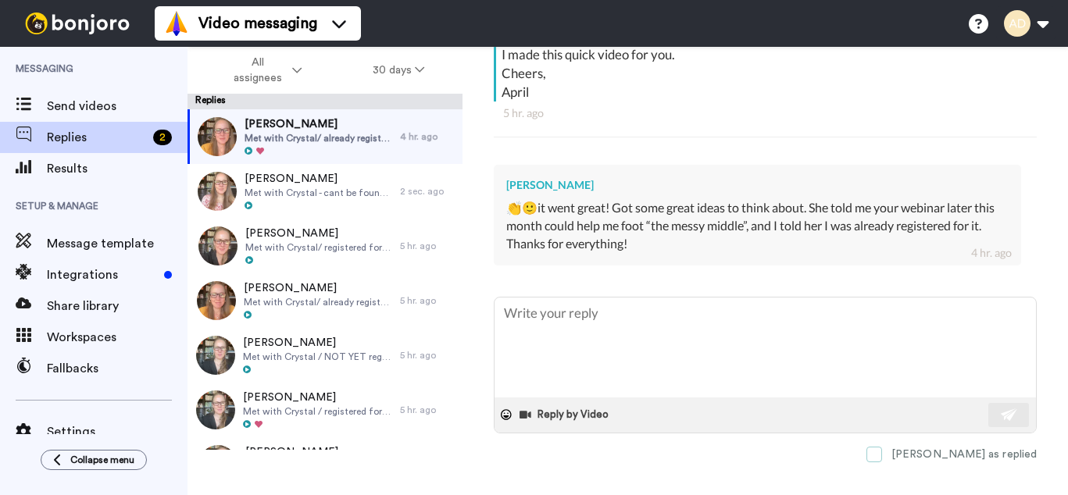
click at [882, 453] on span at bounding box center [874, 455] width 16 height 16
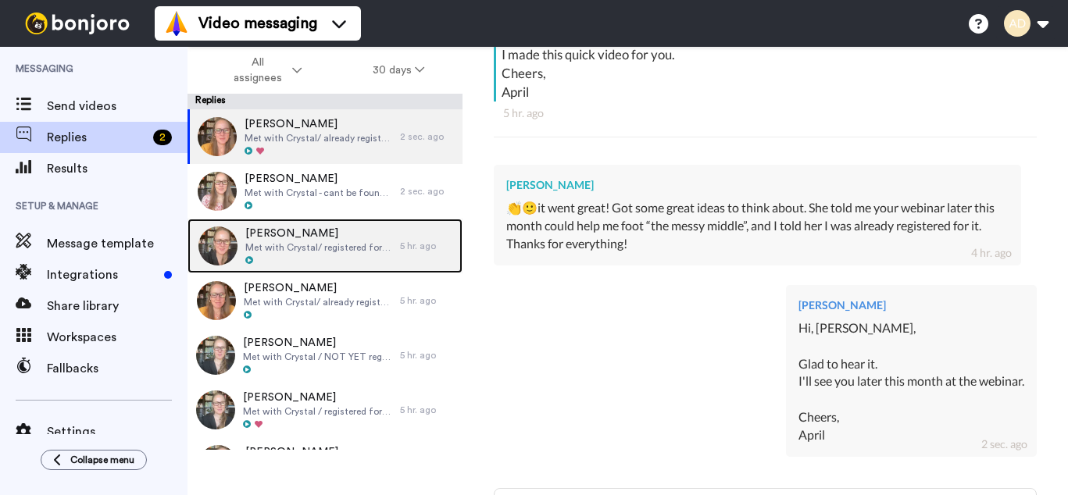
click at [376, 241] on span "Met with Crystal/ registered for August 25 2025 Webinar" at bounding box center [318, 247] width 147 height 12
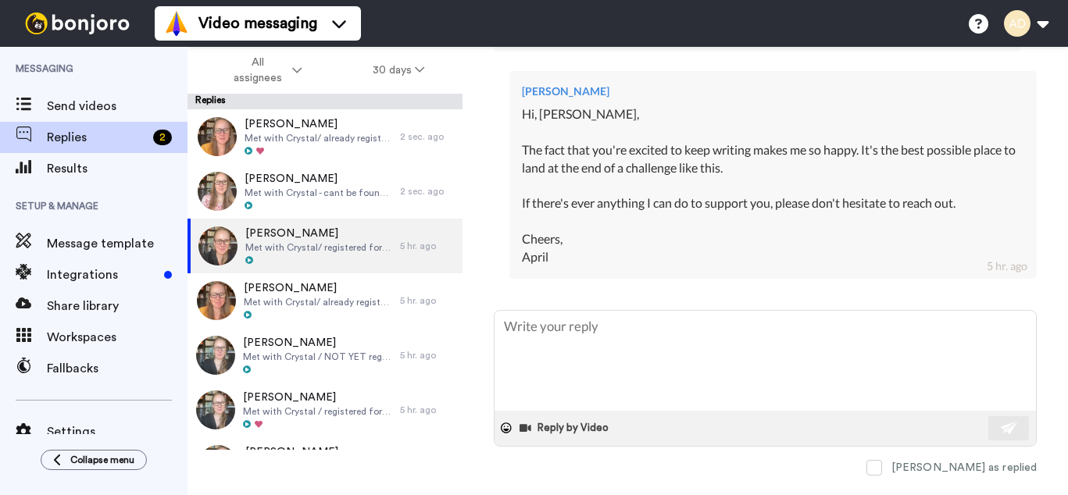
scroll to position [521, 0]
